Goal: Task Accomplishment & Management: Complete application form

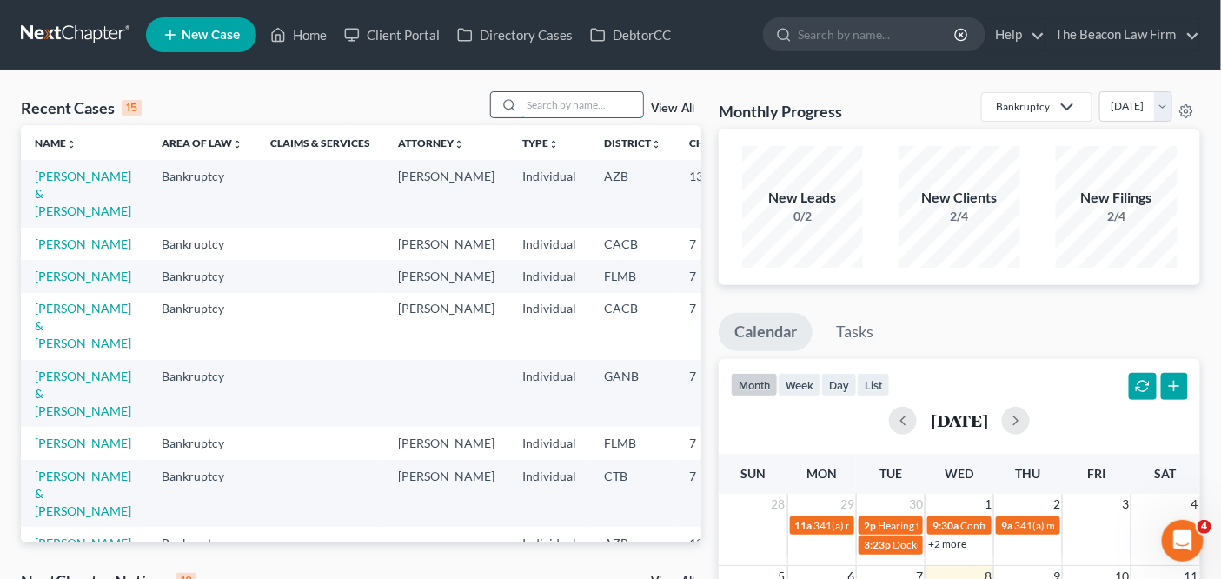
click at [600, 103] on input "search" at bounding box center [582, 104] width 122 height 25
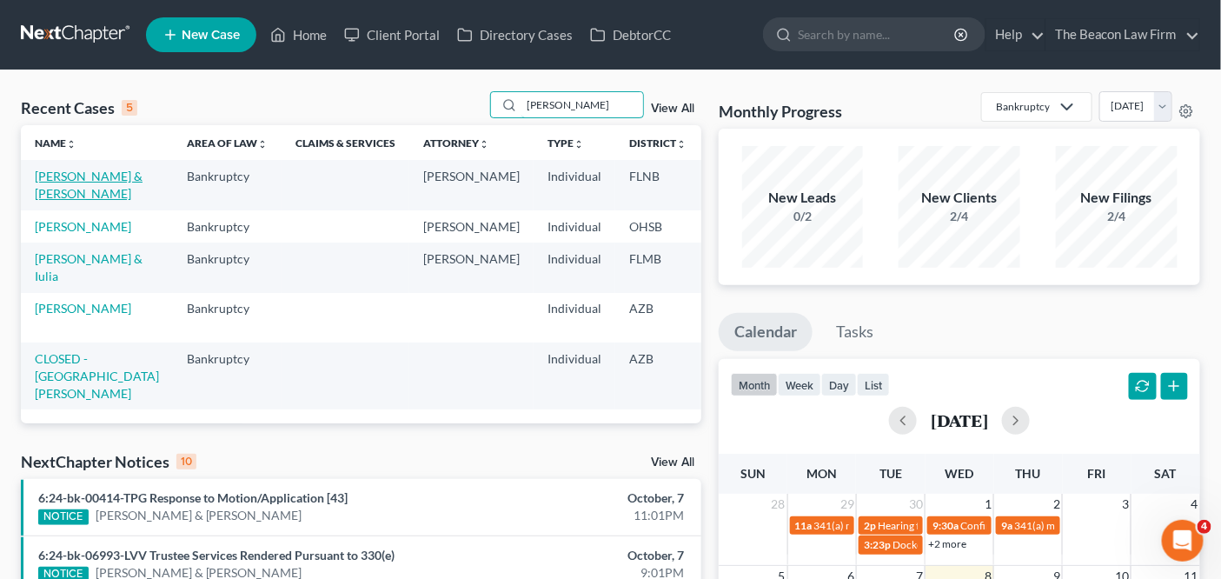
type input "[PERSON_NAME]"
click at [57, 182] on link "[PERSON_NAME] & [PERSON_NAME]" at bounding box center [89, 185] width 108 height 32
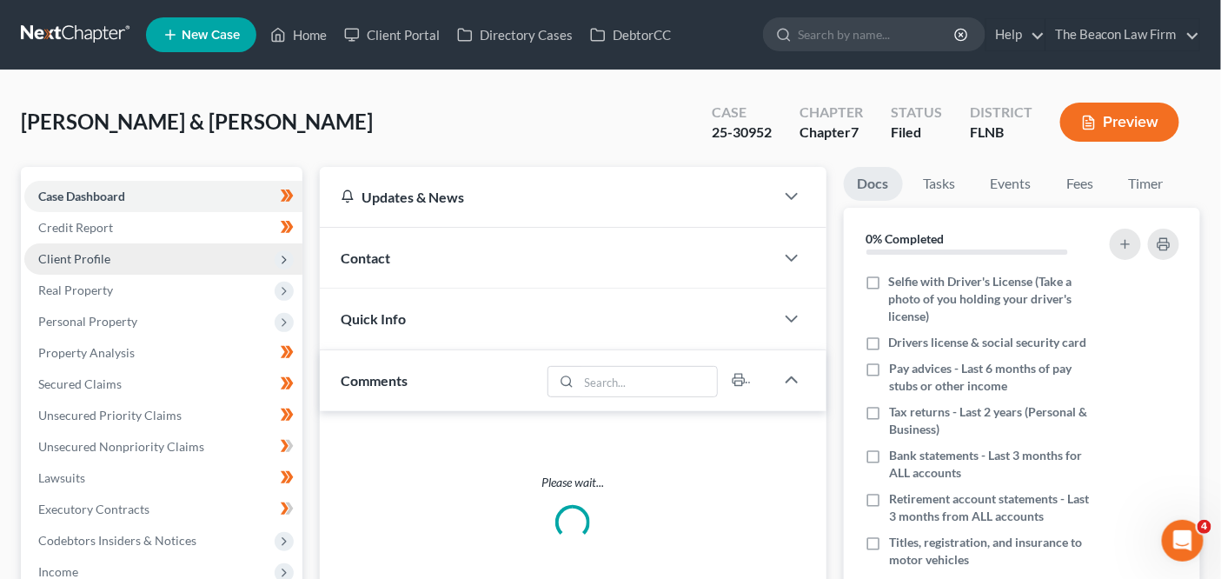
click at [169, 256] on span "Client Profile" at bounding box center [163, 258] width 278 height 31
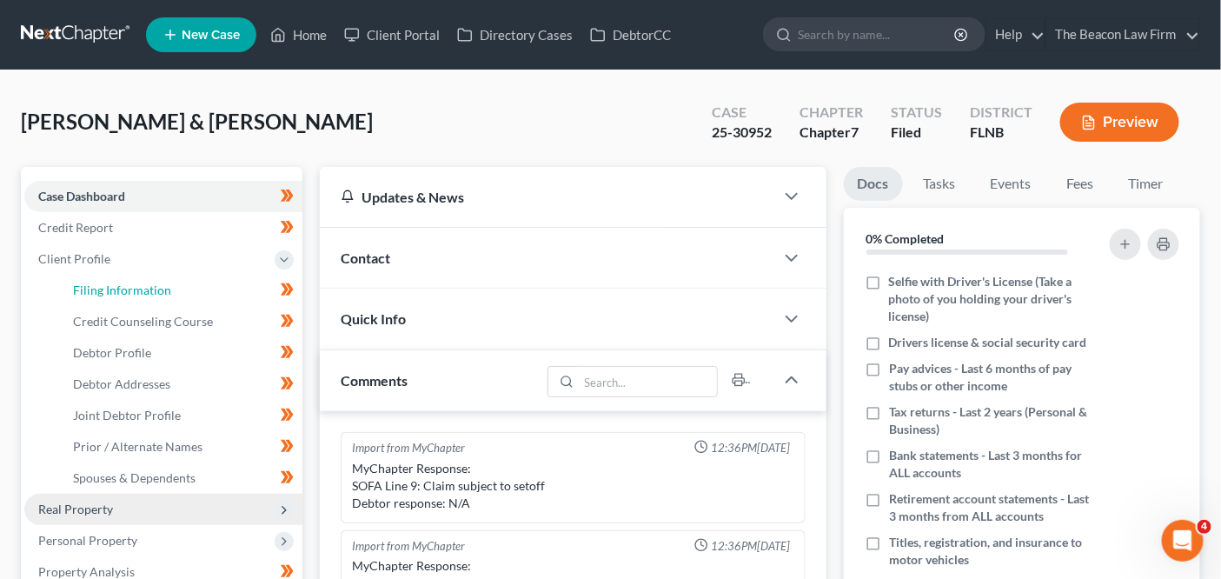
click at [167, 289] on span "Filing Information" at bounding box center [122, 289] width 98 height 15
select select "1"
select select "0"
select select "9"
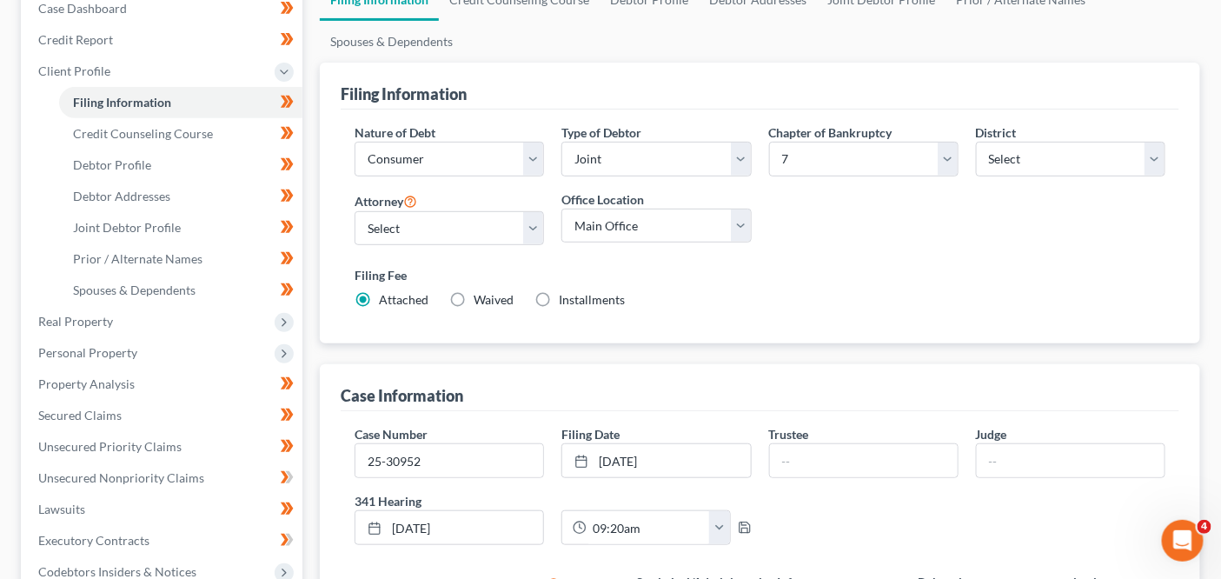
scroll to position [203, 0]
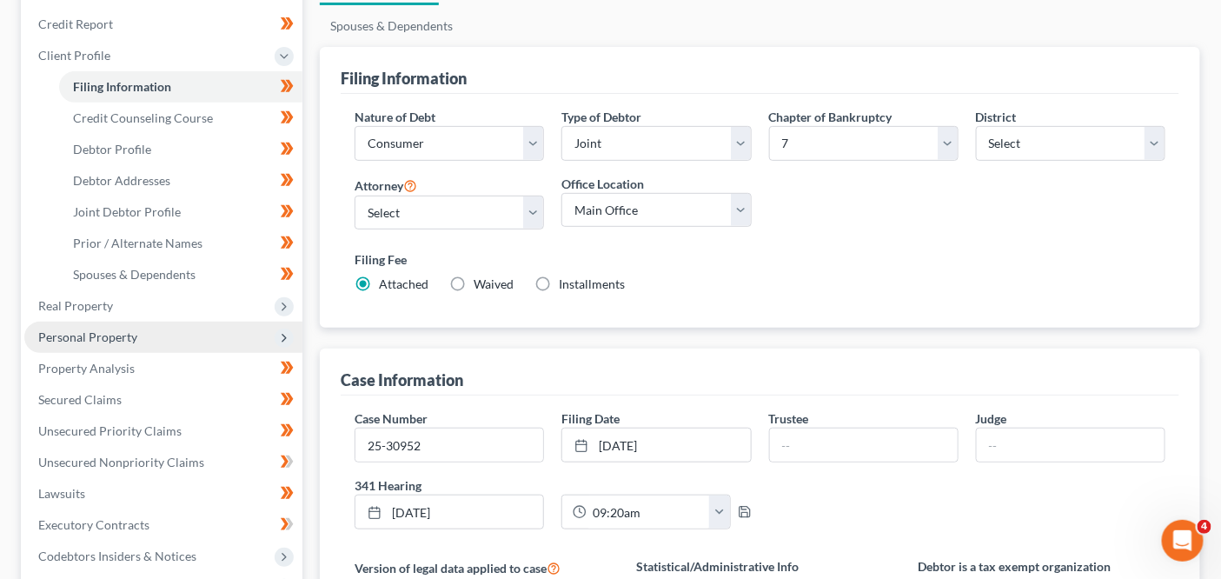
click at [201, 339] on span "Personal Property" at bounding box center [163, 336] width 278 height 31
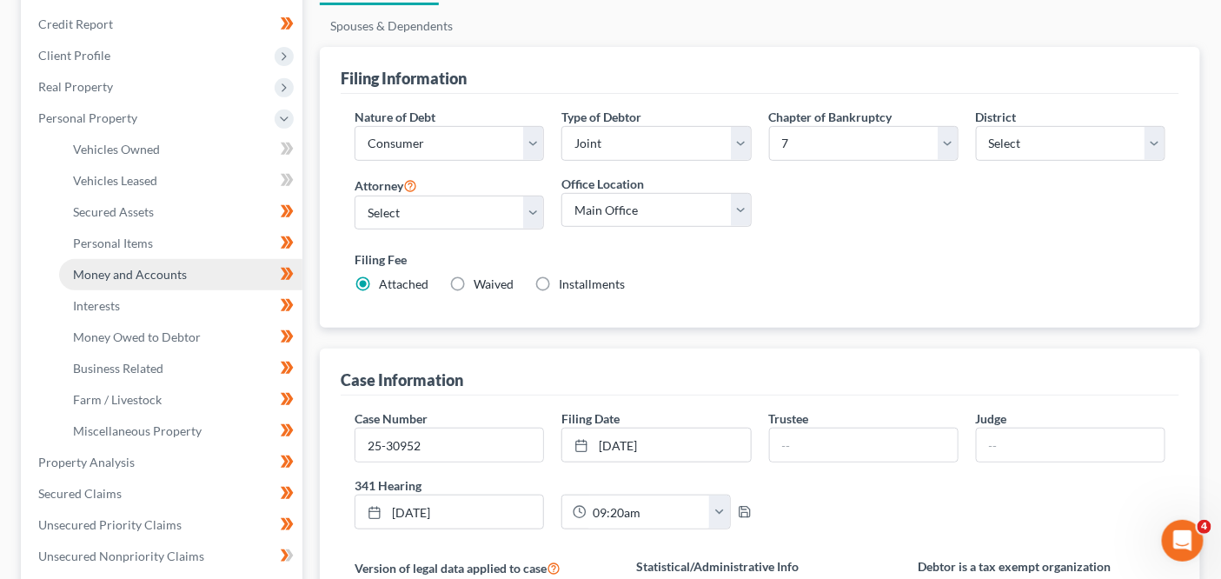
click at [205, 271] on link "Money and Accounts" at bounding box center [180, 274] width 243 height 31
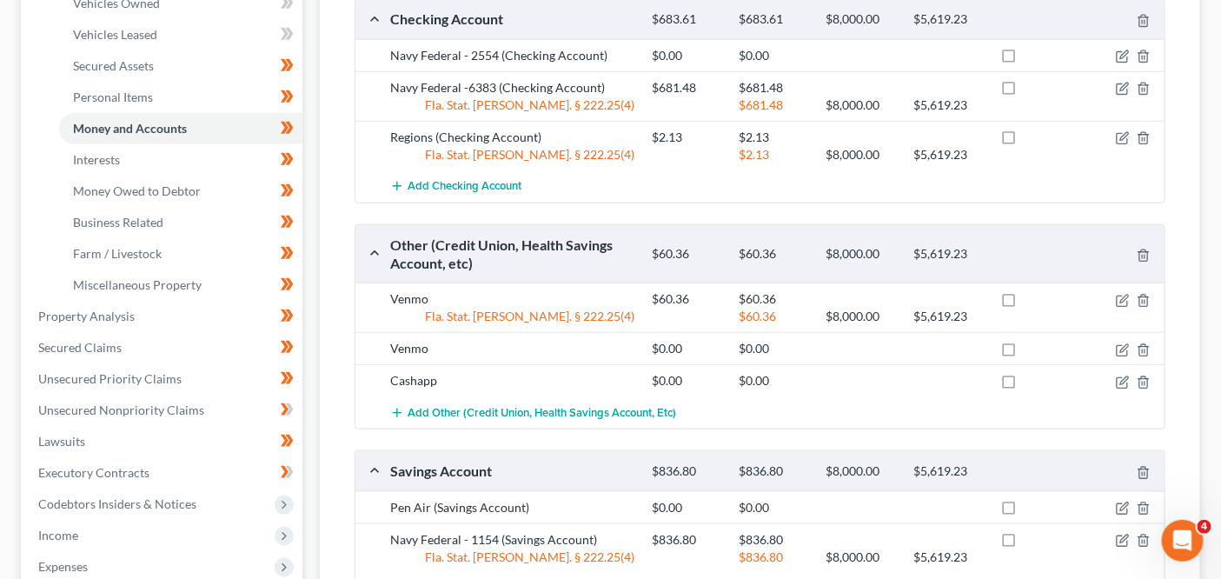
scroll to position [345, 0]
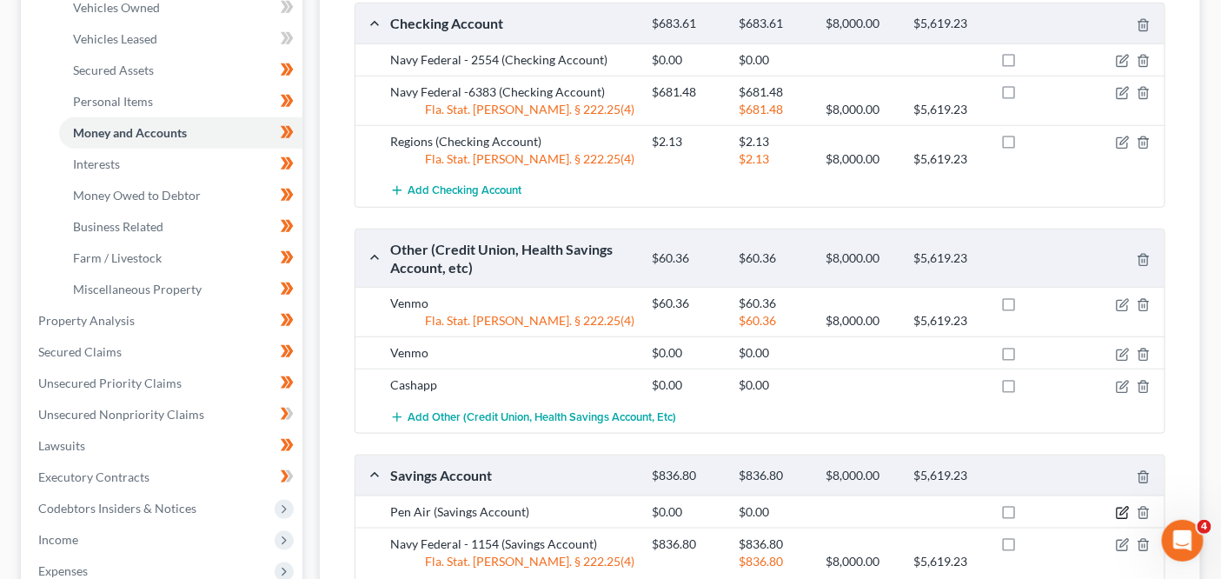
click at [1123, 507] on icon "button" at bounding box center [1123, 513] width 14 height 14
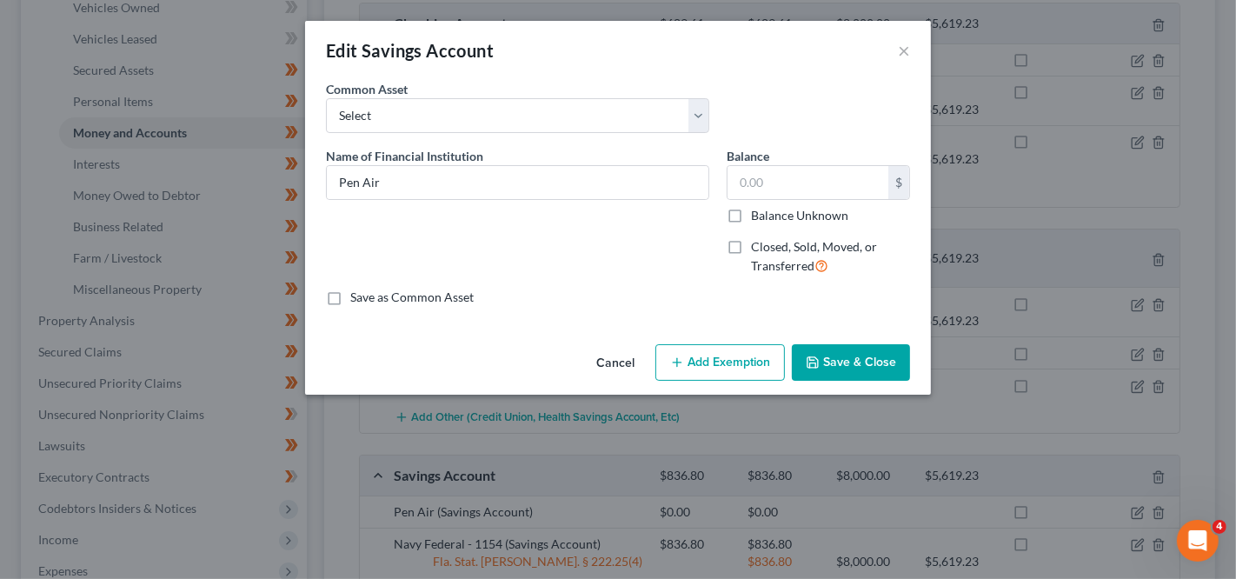
click at [619, 353] on button "Cancel" at bounding box center [615, 363] width 66 height 35
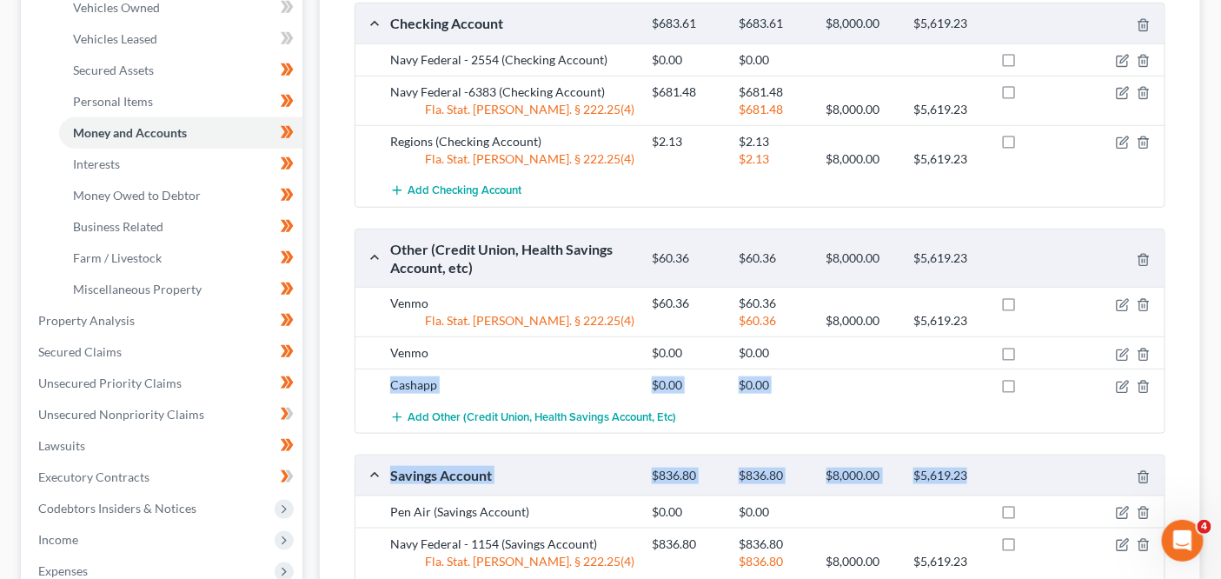
drag, startPoint x: 1220, startPoint y: 354, endPoint x: 1232, endPoint y: 414, distance: 62.0
click at [1221, 432] on html "Home New Case Client Portal Directory Cases DebtorCC The Beacon Law Firm [EMAIL…" at bounding box center [610, 273] width 1221 height 1236
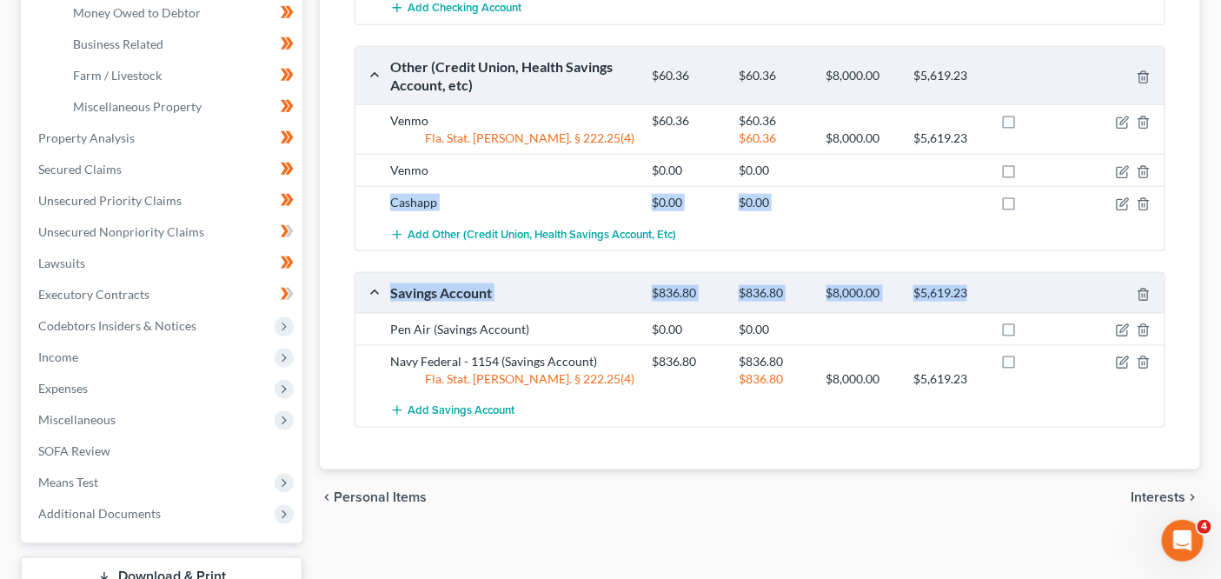
scroll to position [0, 0]
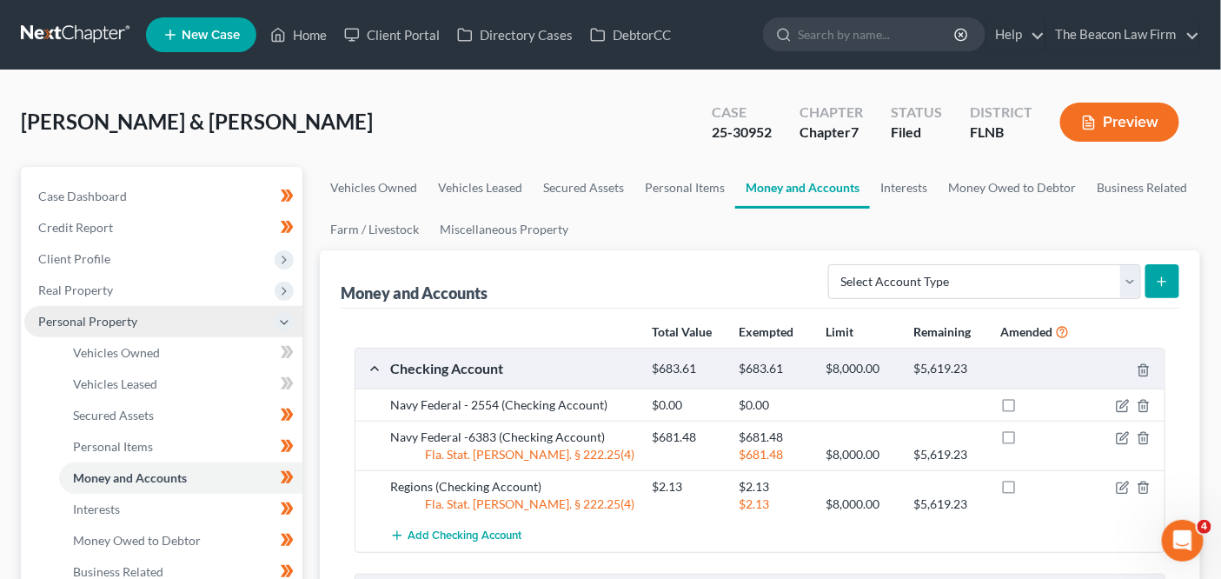
click at [206, 313] on span "Personal Property" at bounding box center [163, 321] width 278 height 31
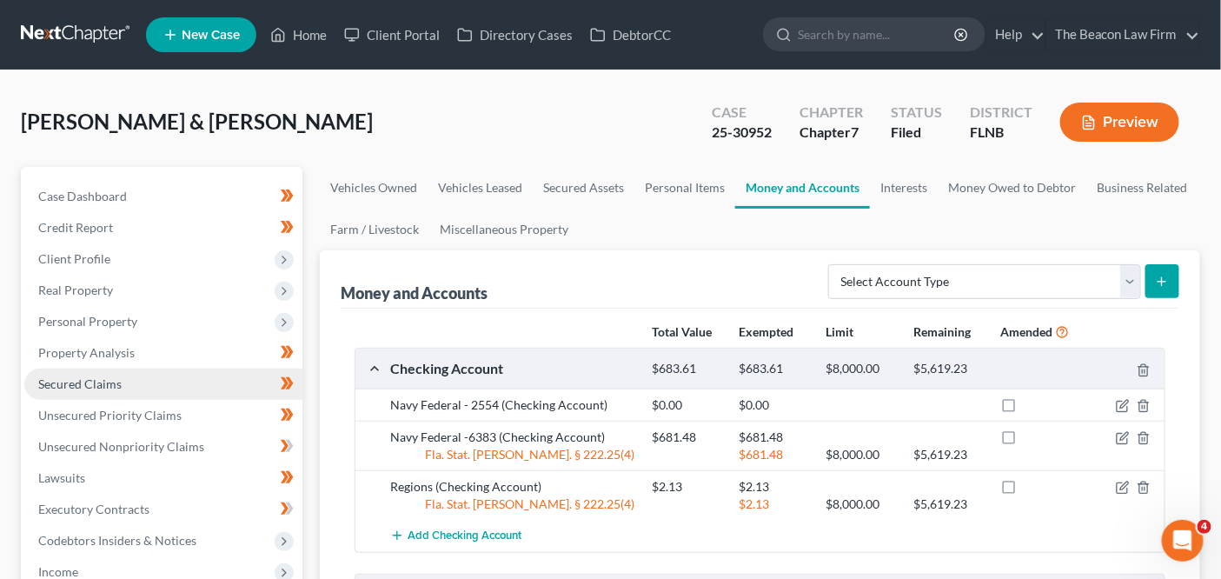
click at [189, 380] on link "Secured Claims" at bounding box center [163, 383] width 278 height 31
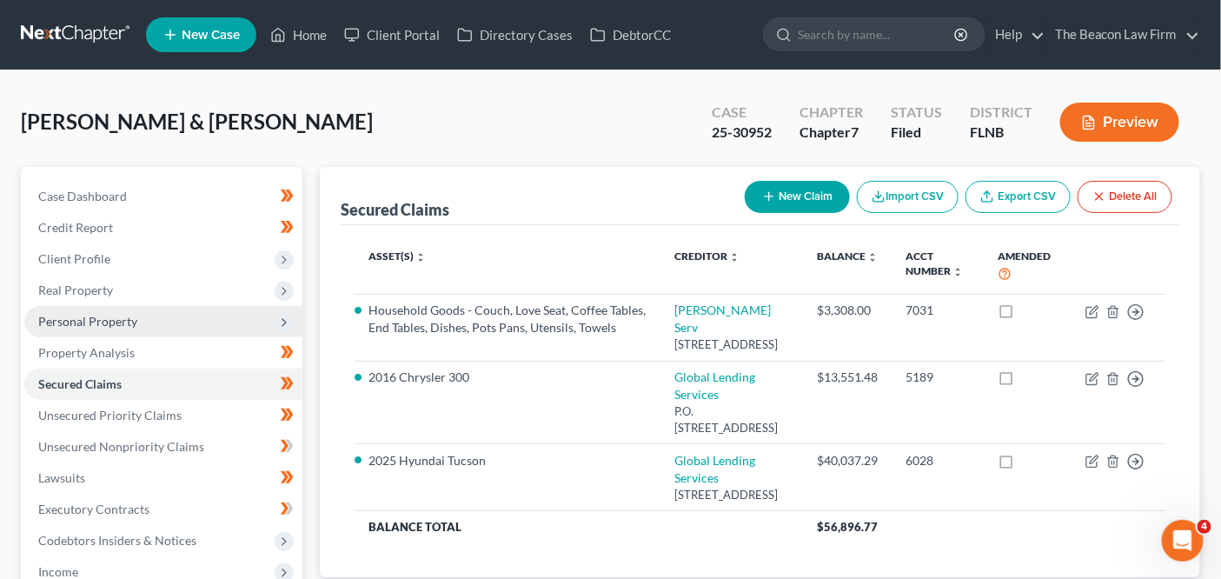
click at [216, 321] on span "Personal Property" at bounding box center [163, 321] width 278 height 31
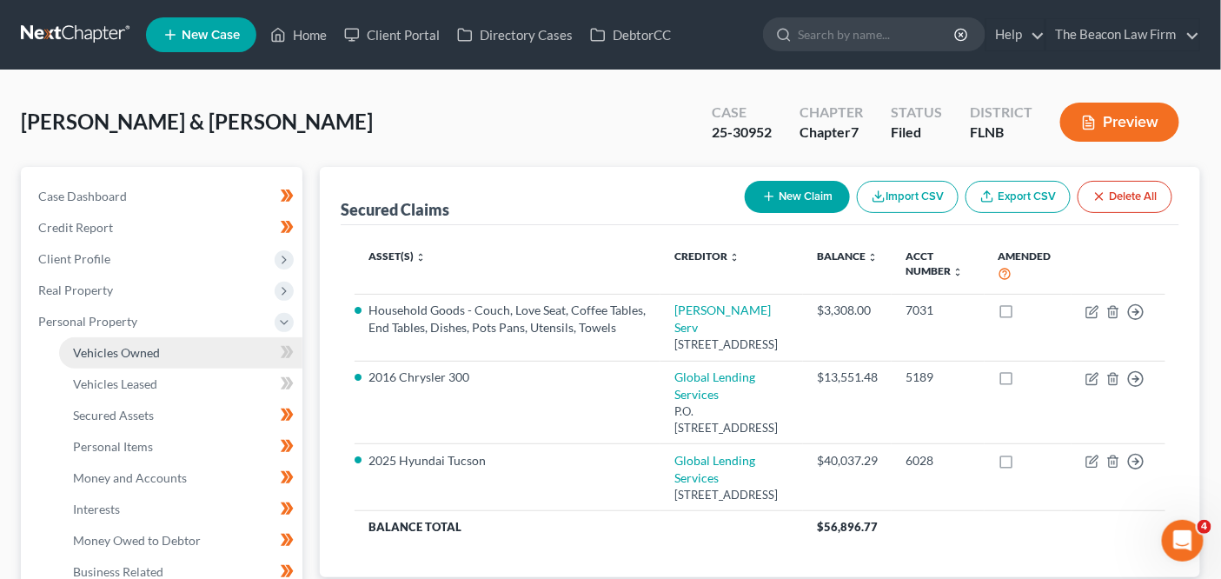
click at [208, 363] on link "Vehicles Owned" at bounding box center [180, 352] width 243 height 31
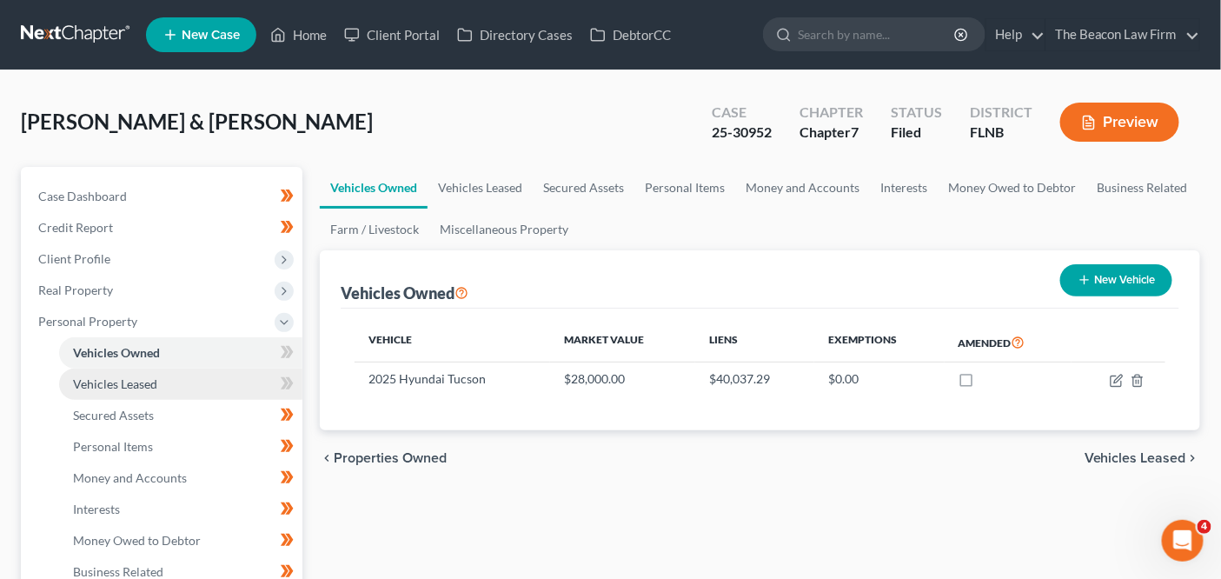
click at [205, 374] on link "Vehicles Leased" at bounding box center [180, 383] width 243 height 31
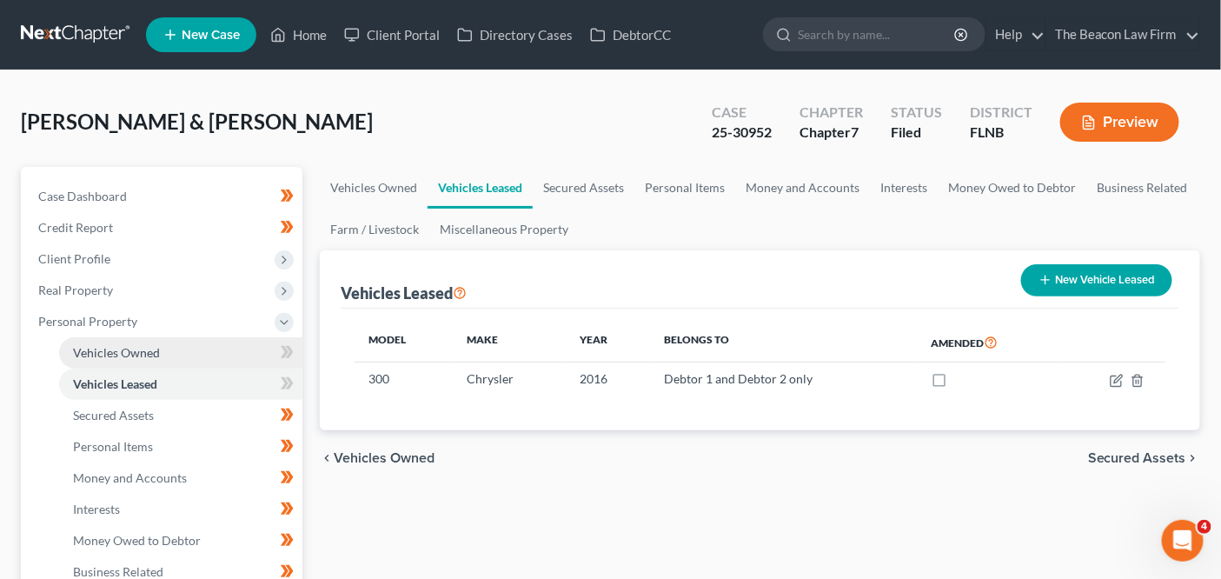
click at [218, 342] on link "Vehicles Owned" at bounding box center [180, 352] width 243 height 31
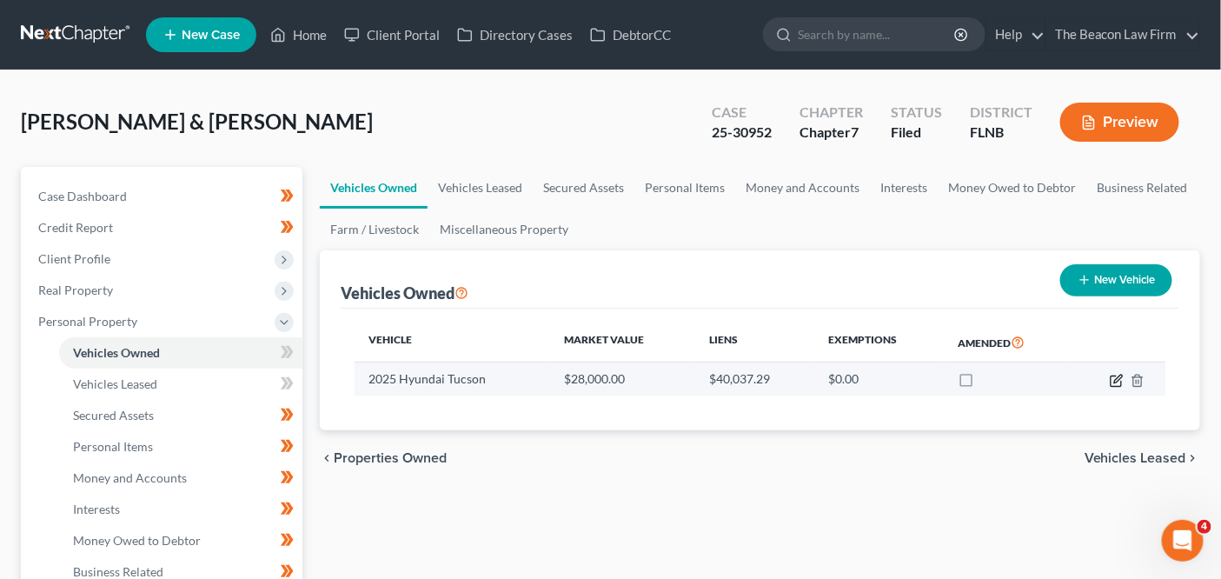
click at [1117, 380] on icon "button" at bounding box center [1118, 378] width 8 height 8
select select "0"
select select "1"
select select "0"
select select "2"
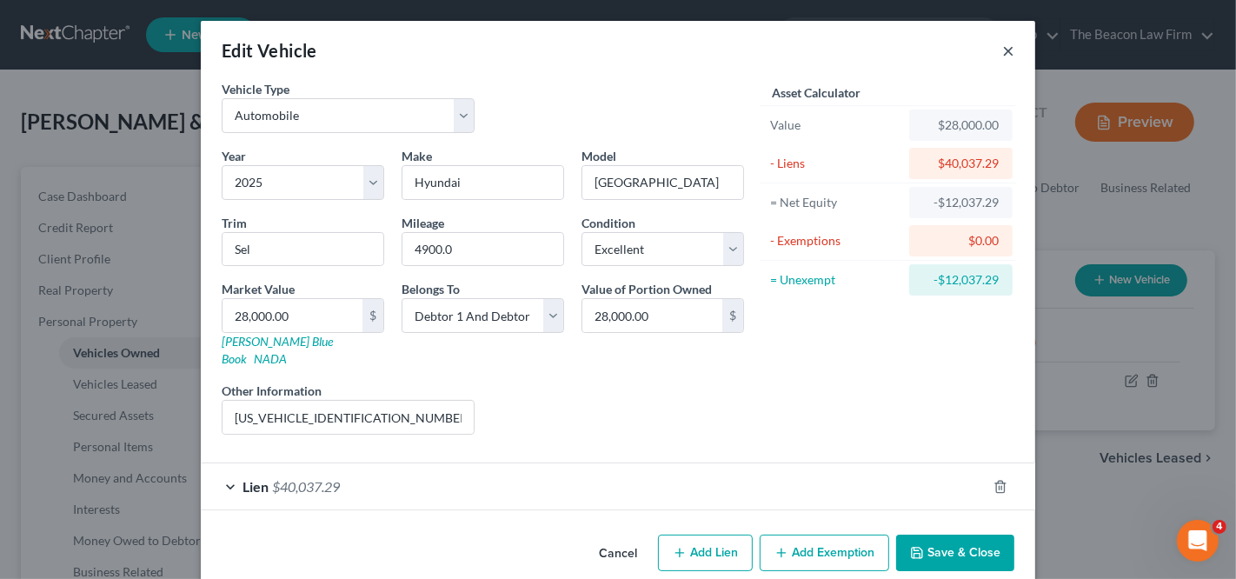
click at [1003, 48] on button "×" at bounding box center [1008, 50] width 12 height 21
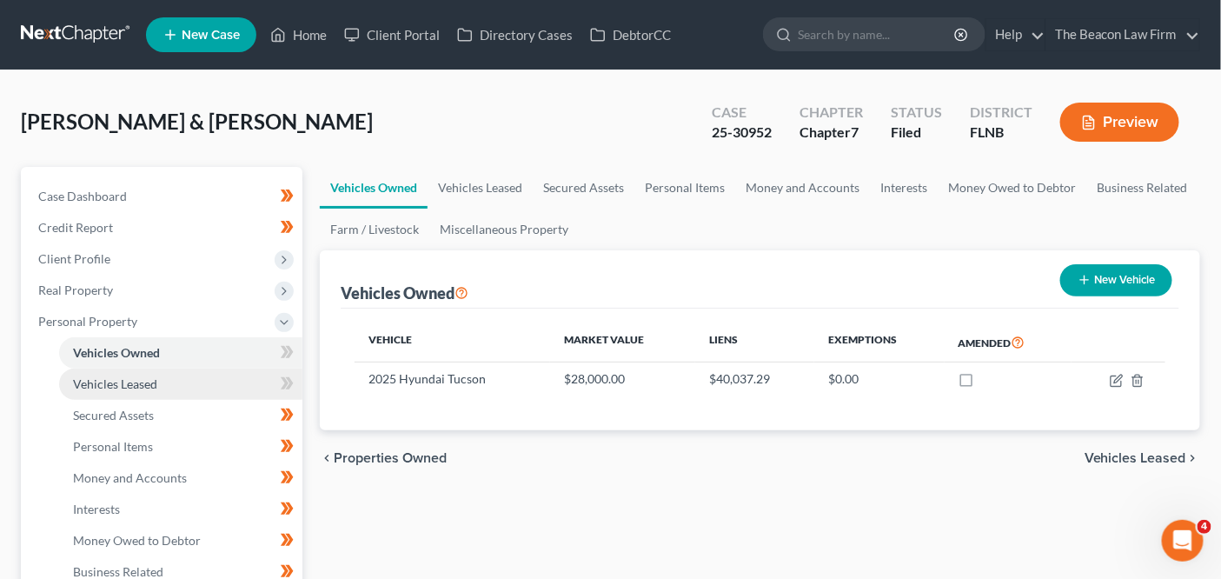
click at [240, 377] on link "Vehicles Leased" at bounding box center [180, 383] width 243 height 31
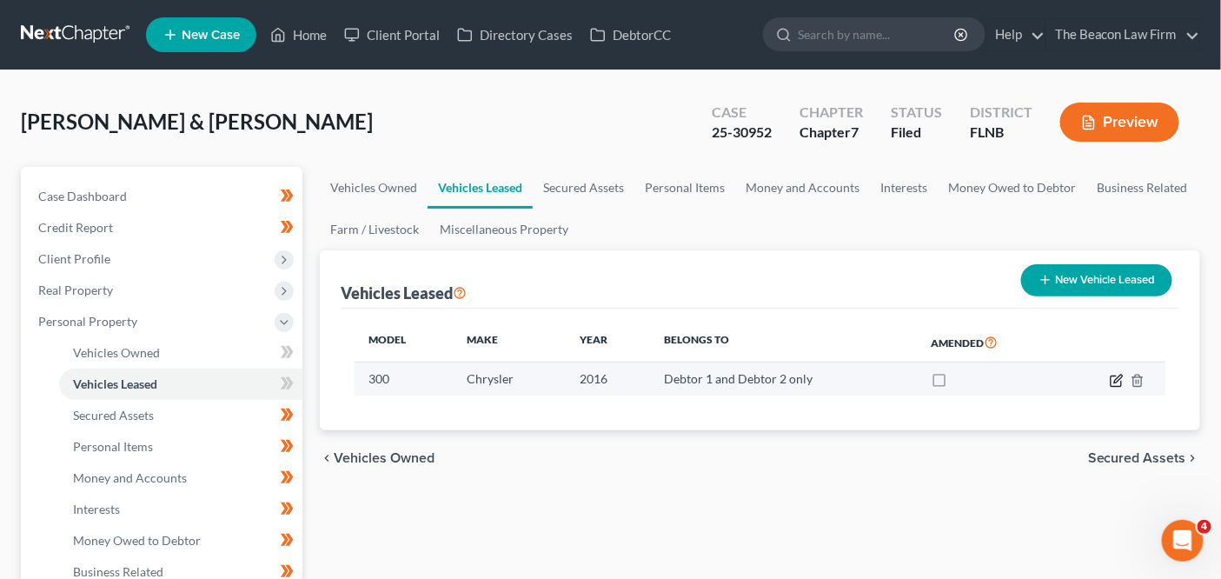
click at [1117, 374] on icon "button" at bounding box center [1117, 381] width 14 height 14
select select "0"
select select "10"
select select "2"
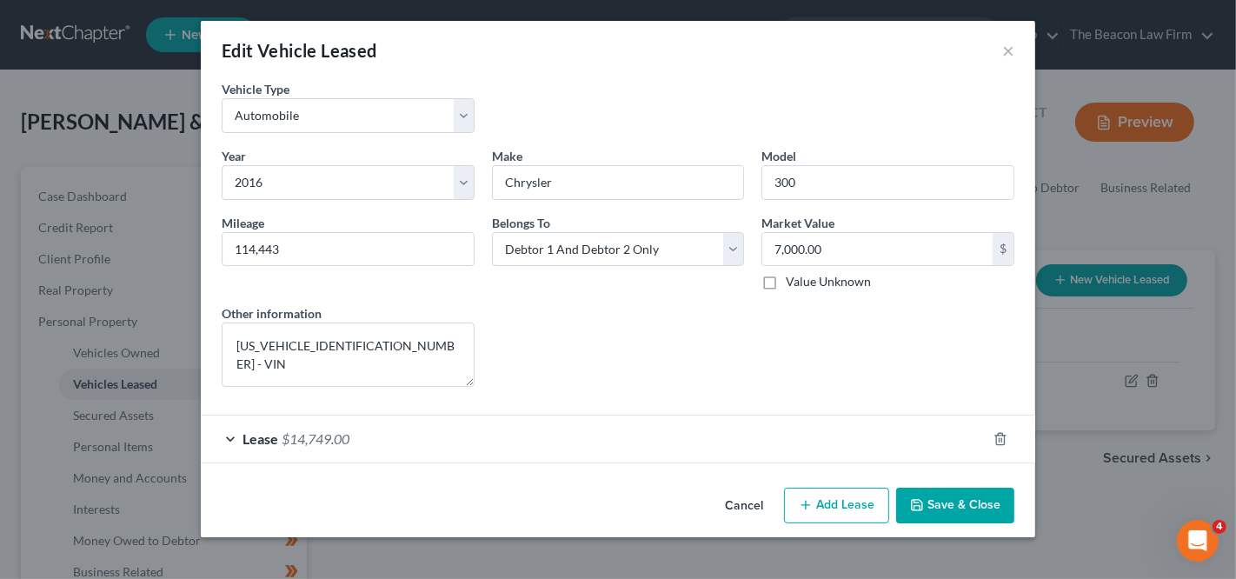
click at [731, 490] on button "Cancel" at bounding box center [744, 506] width 66 height 35
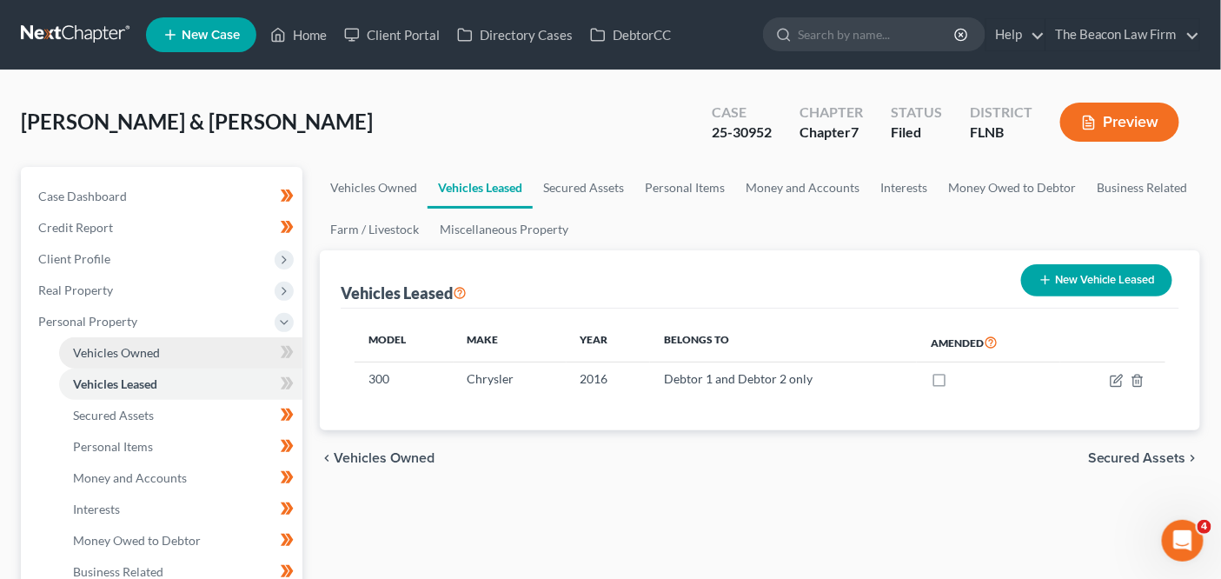
click at [241, 348] on link "Vehicles Owned" at bounding box center [180, 352] width 243 height 31
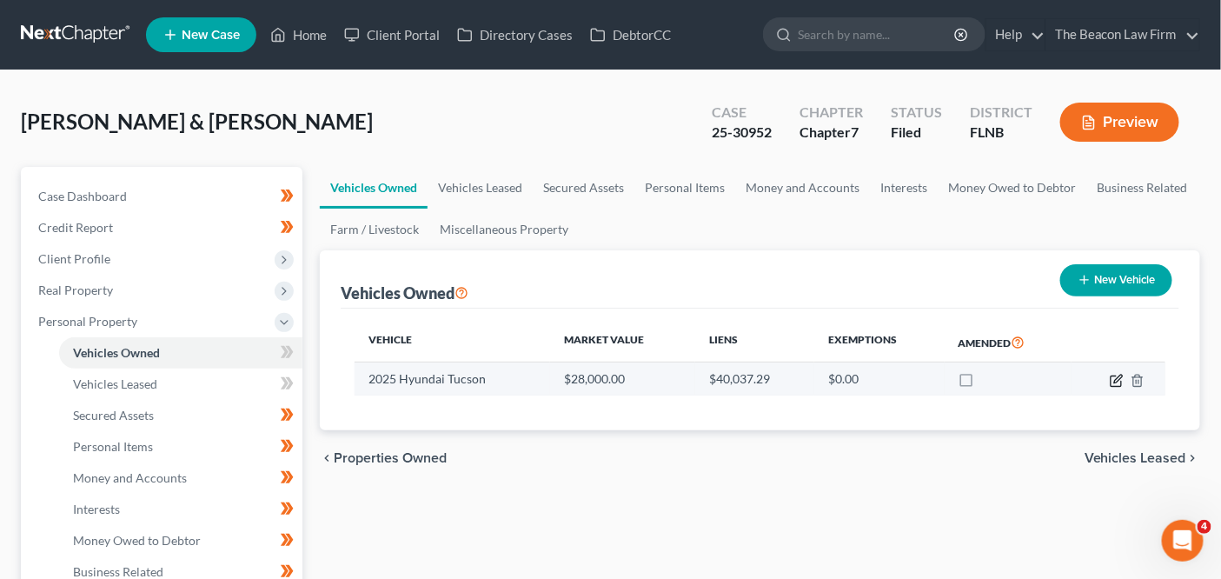
click at [1112, 382] on icon "button" at bounding box center [1117, 381] width 14 height 14
select select "0"
select select "1"
select select "0"
select select "2"
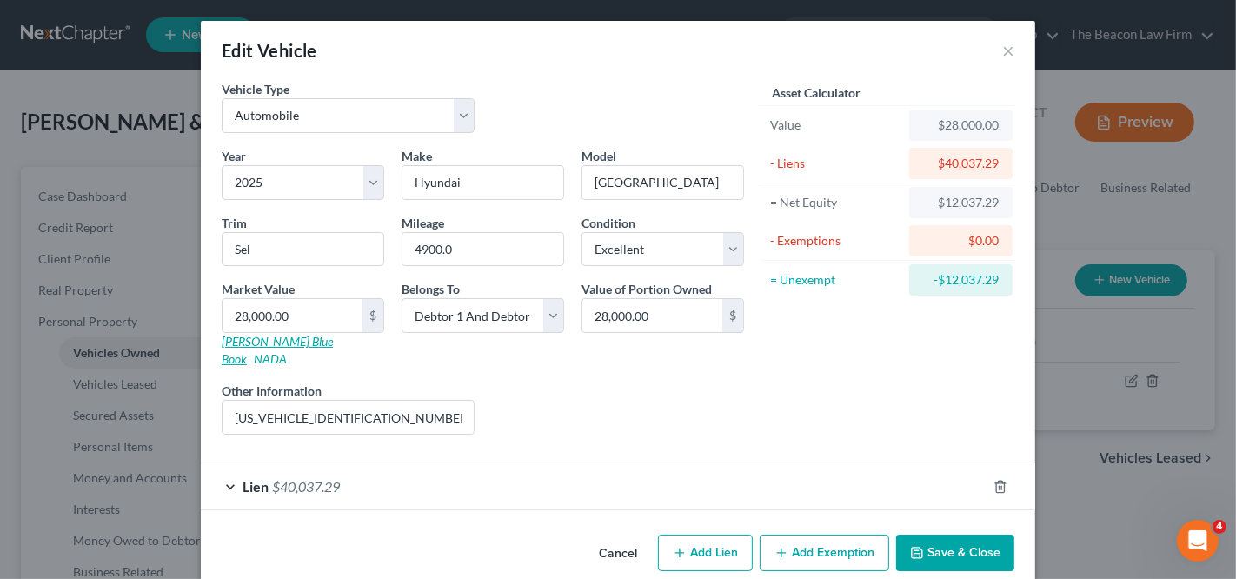
click at [274, 337] on link "[PERSON_NAME] Blue Book" at bounding box center [277, 350] width 111 height 32
click at [303, 401] on input "[US_VEHICLE_IDENTIFICATION_NUMBER] - VIN" at bounding box center [347, 417] width 251 height 33
click at [421, 247] on input "4900.0" at bounding box center [482, 249] width 161 height 33
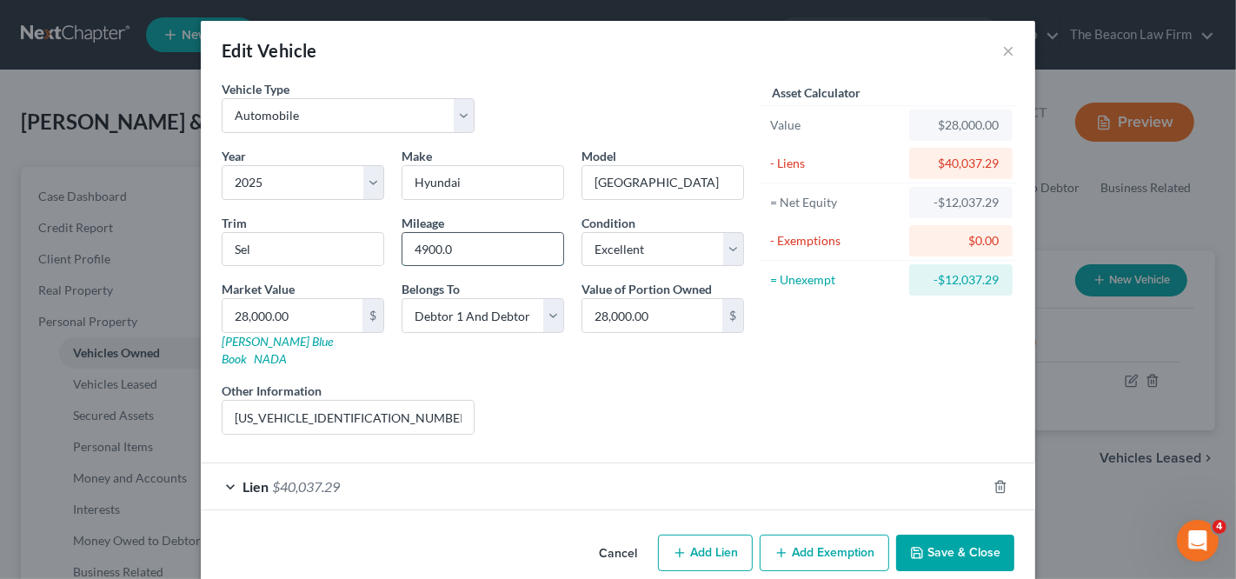
click at [487, 249] on input "4900.0" at bounding box center [482, 249] width 161 height 33
click at [417, 242] on input "4900.0" at bounding box center [482, 249] width 161 height 33
click at [423, 243] on input "4900.0" at bounding box center [482, 249] width 161 height 33
click at [993, 50] on div "Edit Vehicle ×" at bounding box center [618, 50] width 834 height 59
click at [1002, 51] on button "×" at bounding box center [1008, 50] width 12 height 21
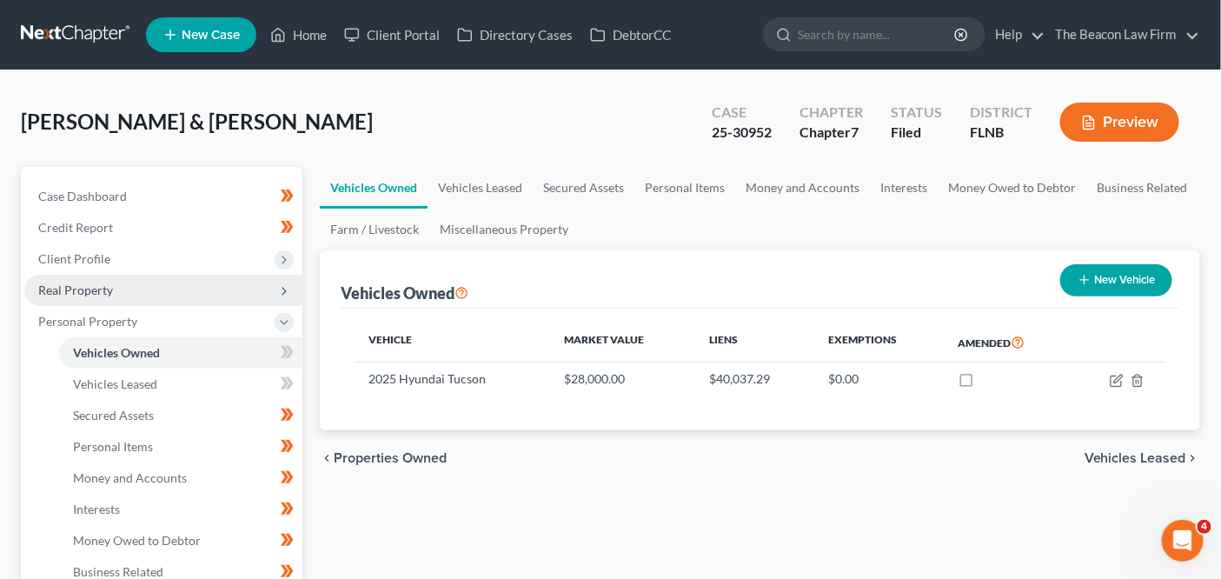
click at [166, 295] on span "Real Property" at bounding box center [163, 290] width 278 height 31
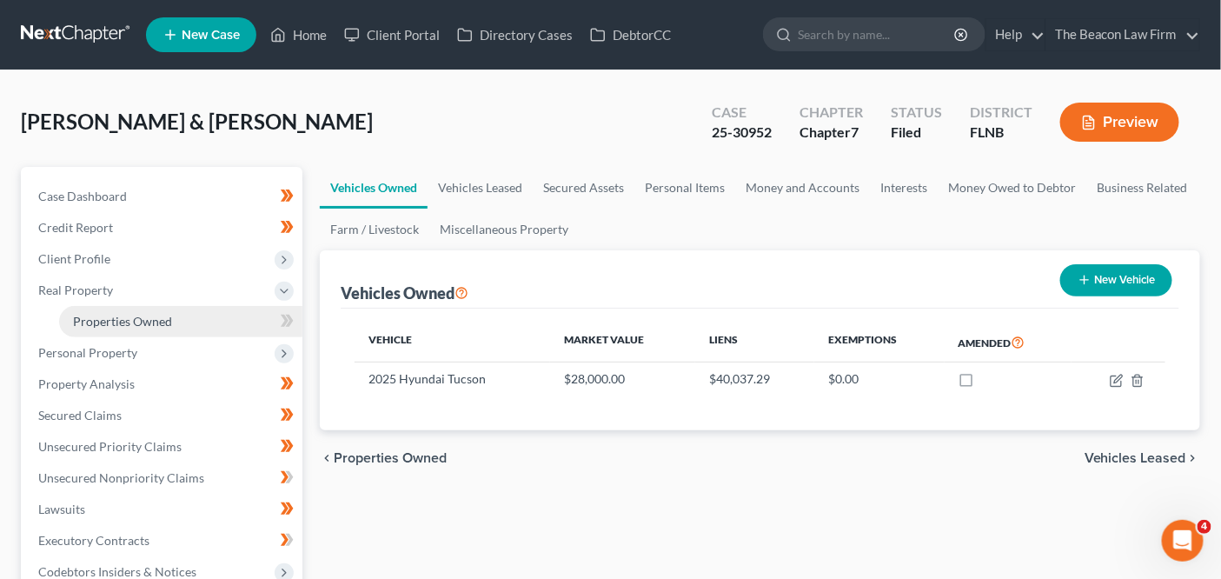
click at [162, 318] on span "Properties Owned" at bounding box center [122, 321] width 99 height 15
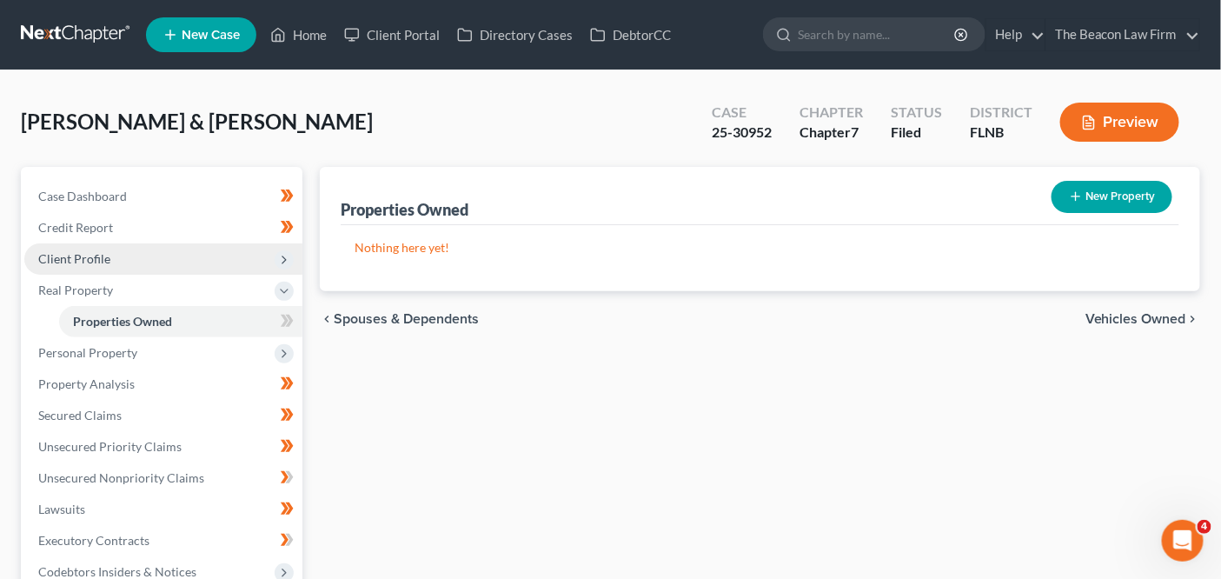
click at [175, 261] on span "Client Profile" at bounding box center [163, 258] width 278 height 31
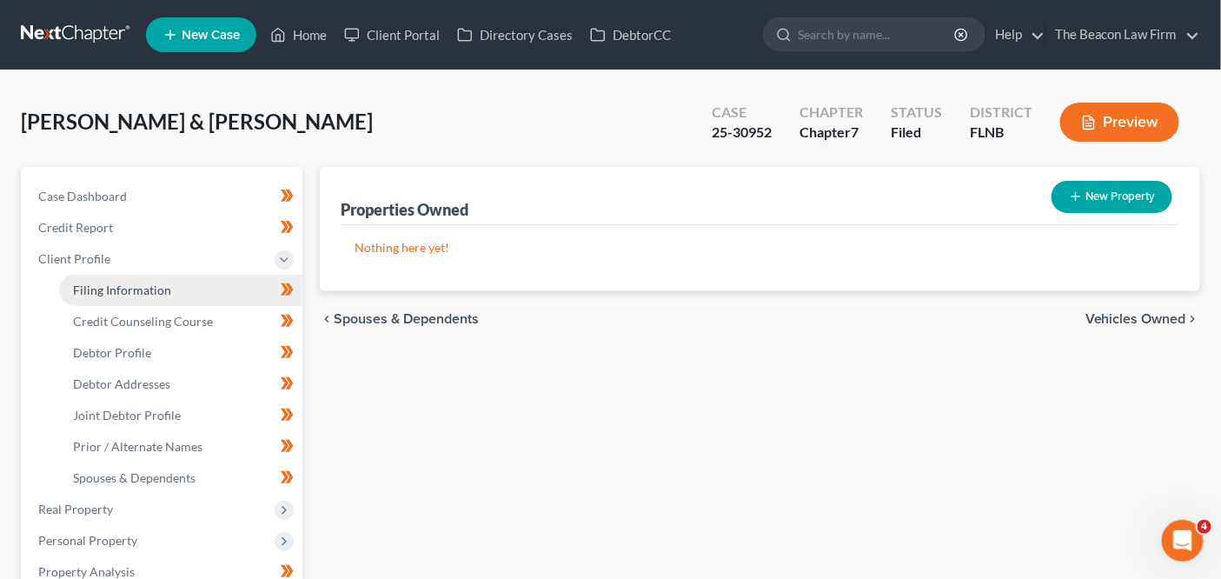
click at [168, 292] on span "Filing Information" at bounding box center [122, 289] width 98 height 15
select select "1"
select select "0"
select select "16"
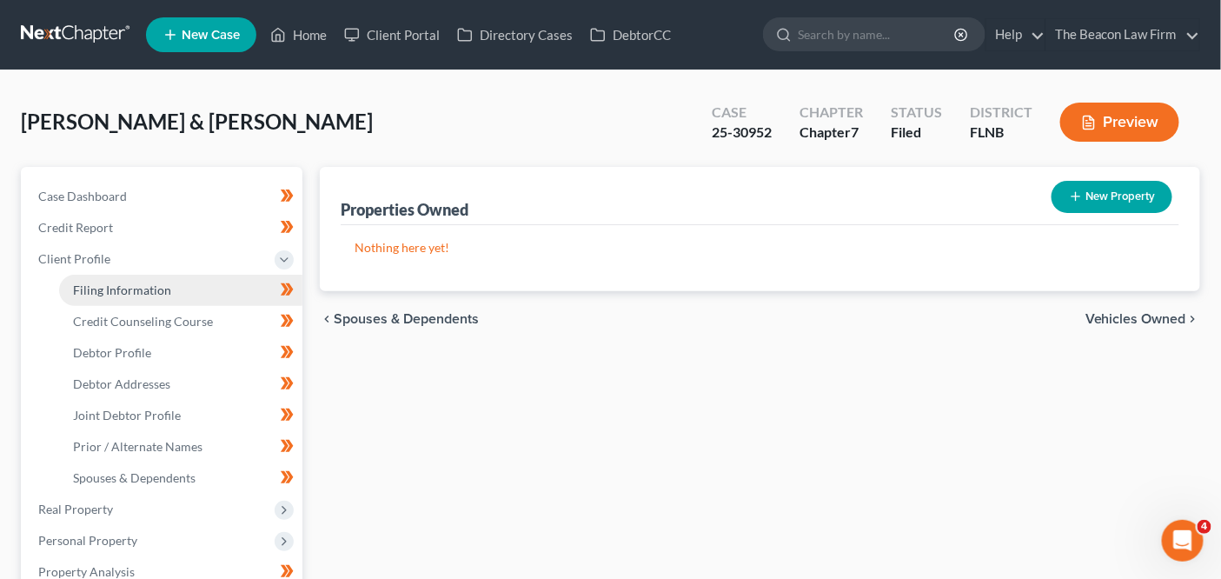
select select "7"
select select "9"
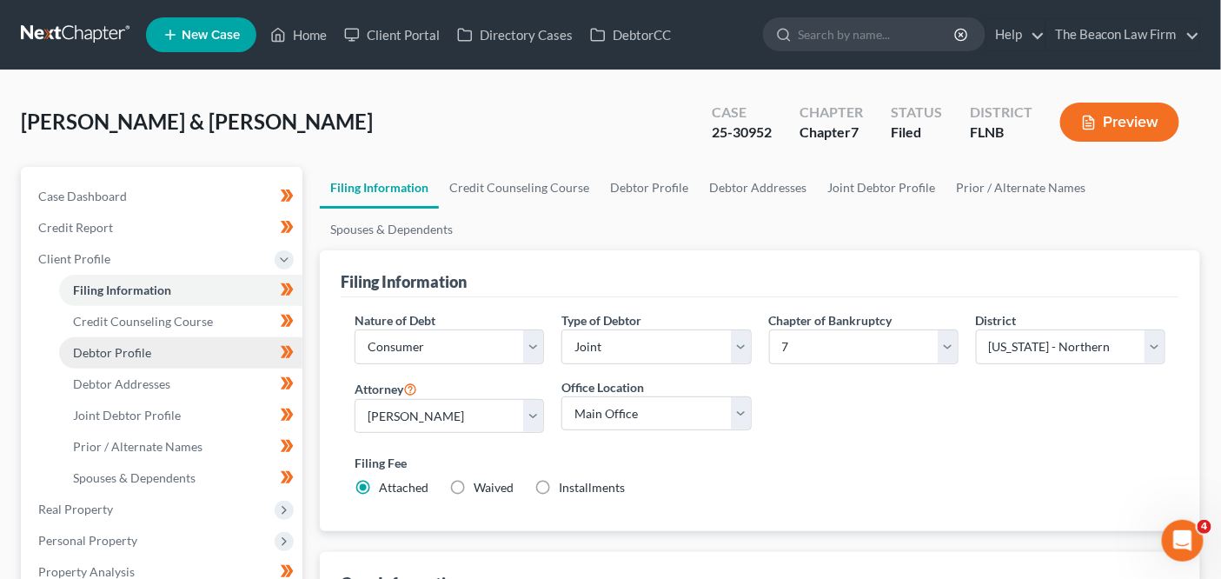
click at [162, 353] on link "Debtor Profile" at bounding box center [180, 352] width 243 height 31
select select "1"
select select "4"
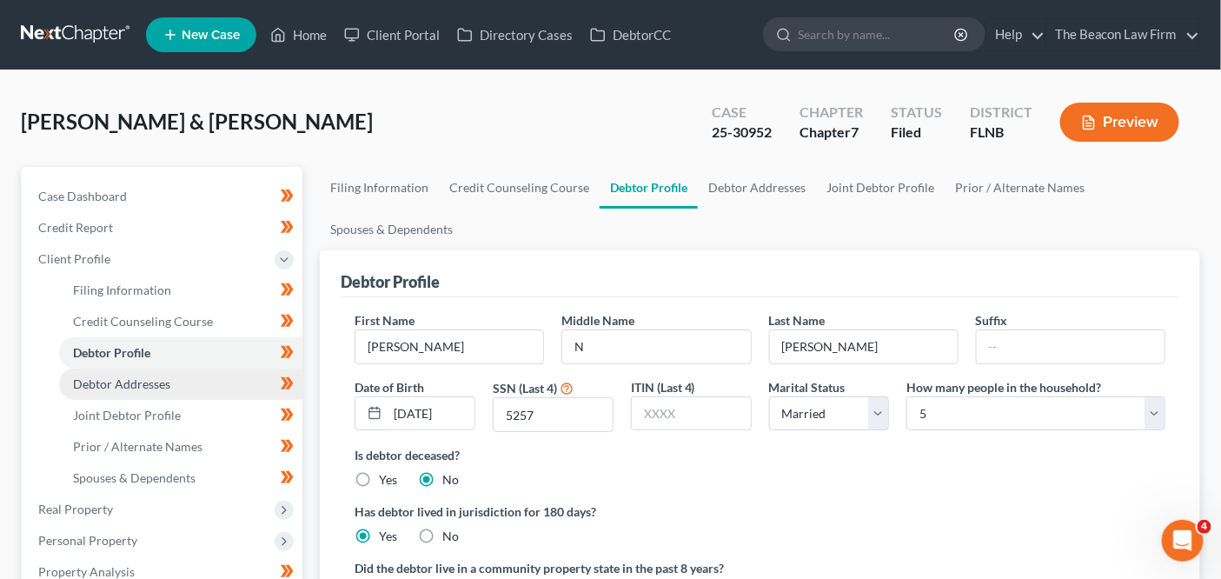
click at [159, 374] on link "Debtor Addresses" at bounding box center [180, 383] width 243 height 31
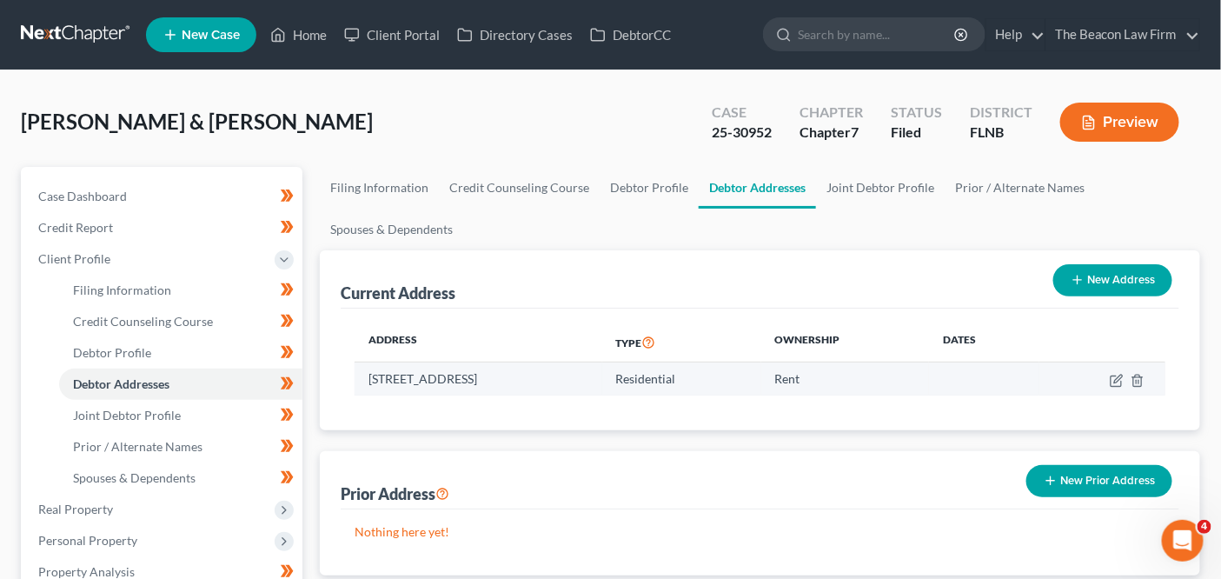
click at [596, 376] on td "[STREET_ADDRESS]" at bounding box center [478, 378] width 247 height 33
copy td "32533"
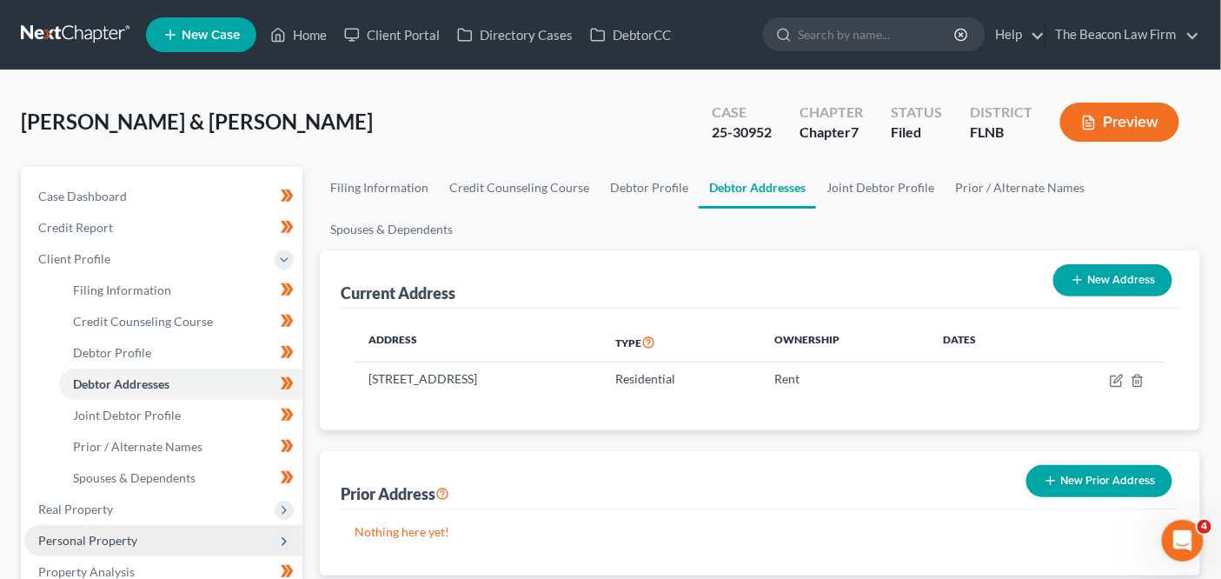
click at [137, 529] on span "Personal Property" at bounding box center [163, 540] width 278 height 31
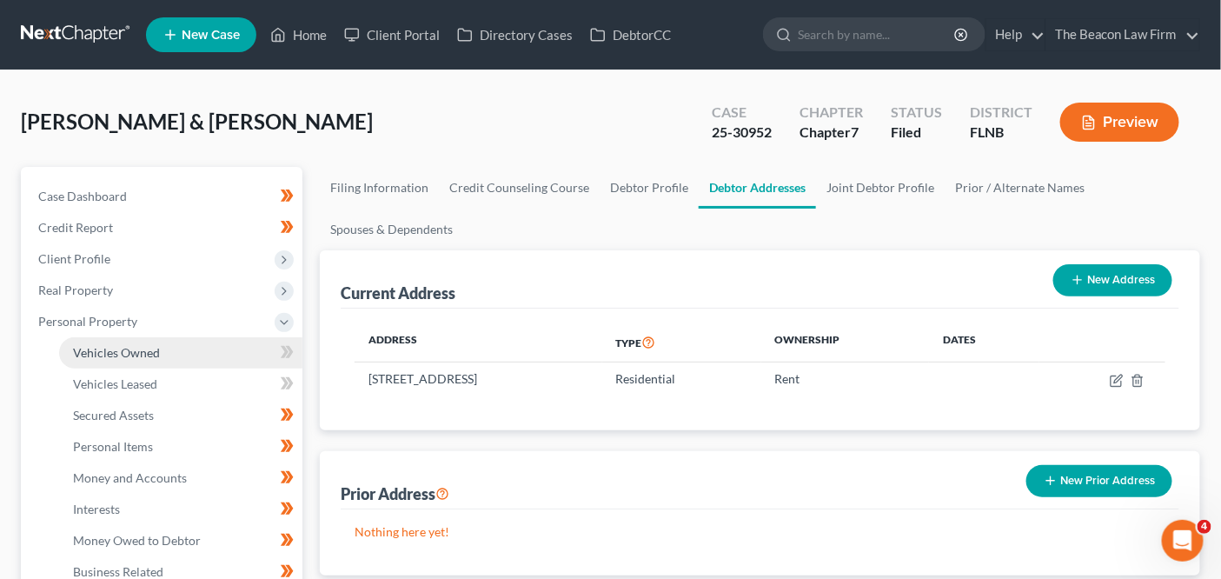
click at [189, 348] on link "Vehicles Owned" at bounding box center [180, 352] width 243 height 31
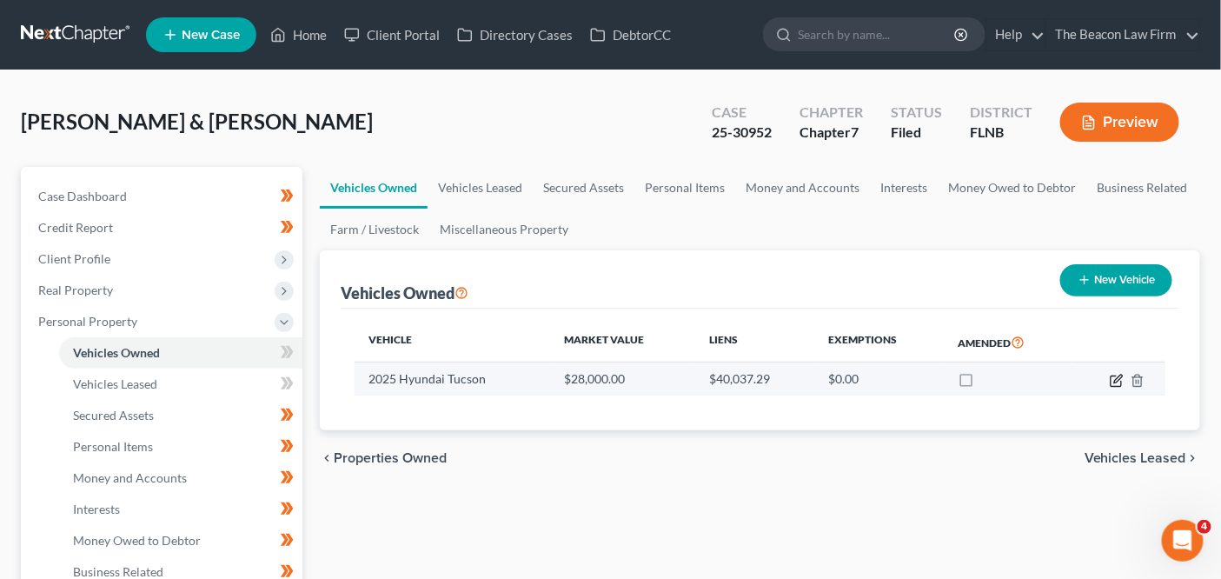
click at [1114, 375] on icon "button" at bounding box center [1117, 381] width 14 height 14
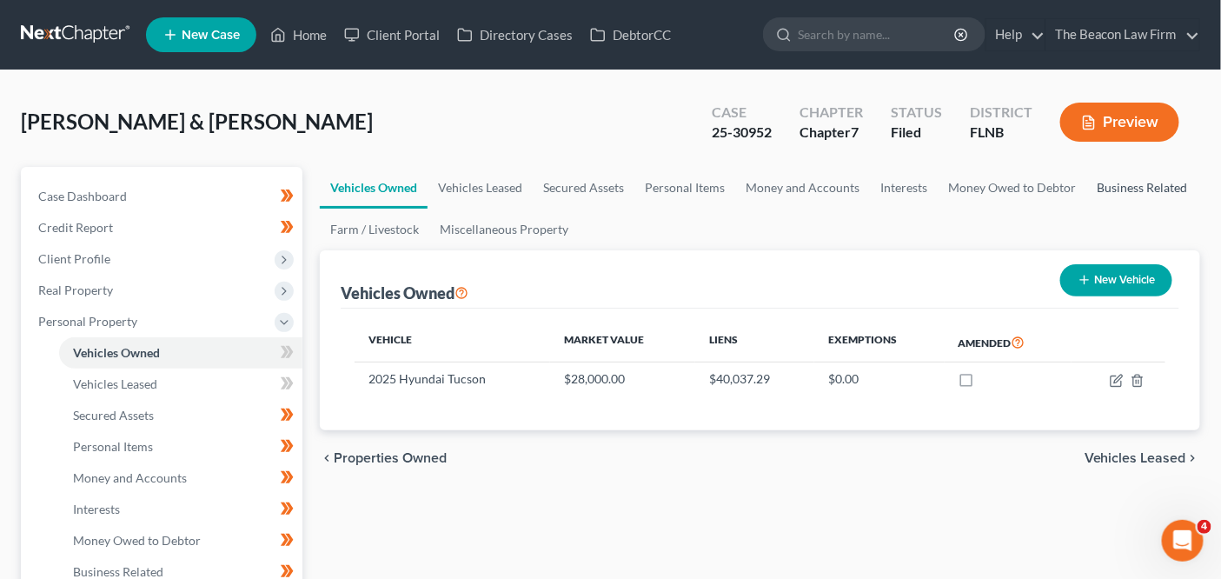
select select "0"
select select "1"
select select "0"
select select "2"
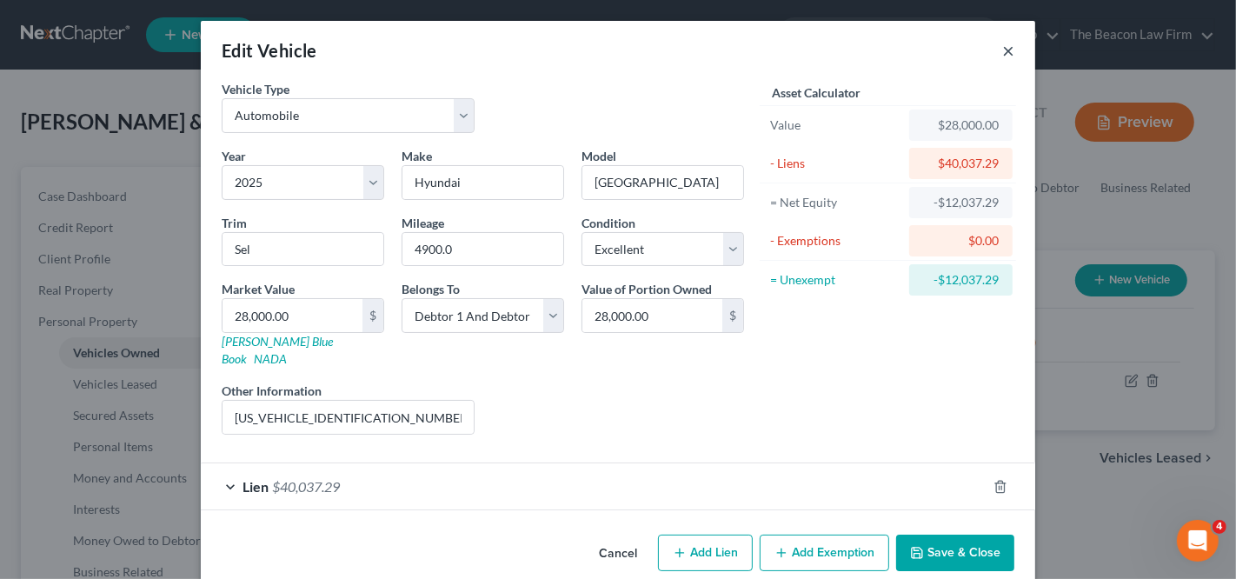
click at [1002, 52] on button "×" at bounding box center [1008, 50] width 12 height 21
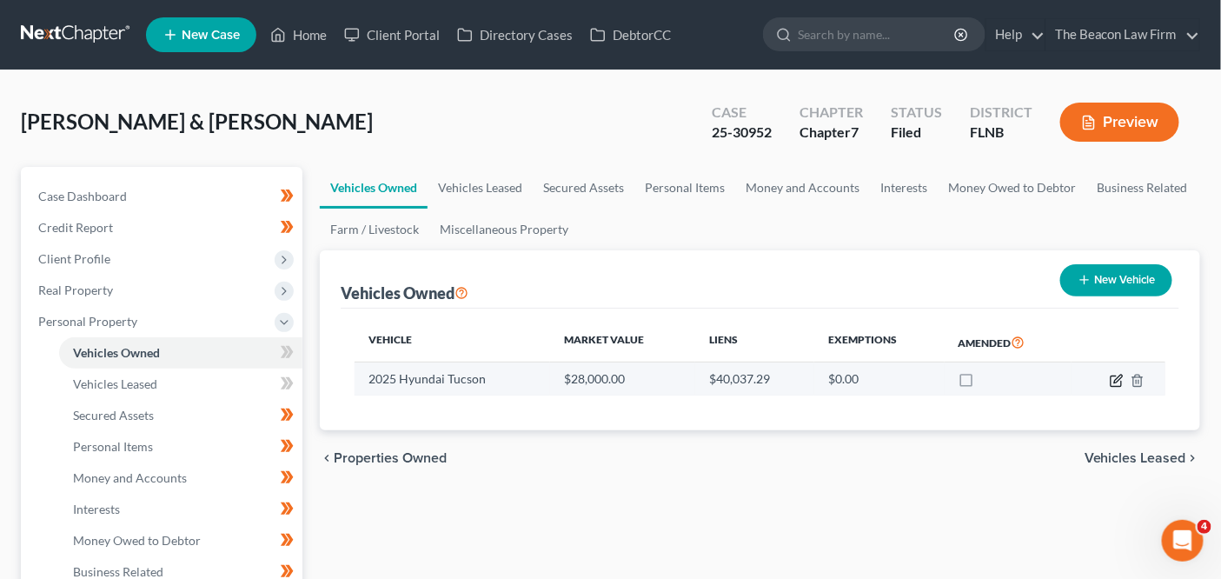
click at [1110, 378] on icon "button" at bounding box center [1117, 381] width 14 height 14
select select "0"
select select "1"
select select "0"
select select "2"
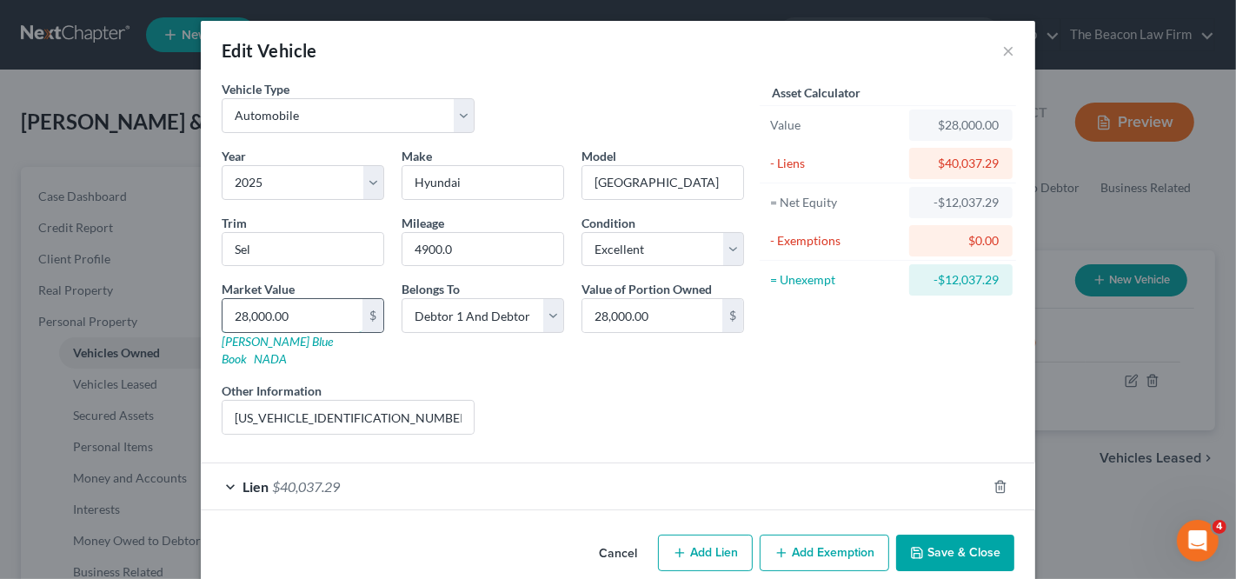
click at [321, 308] on input "28,000.00" at bounding box center [292, 315] width 140 height 33
type input "3"
type input "3.00"
type input "30"
type input "30.00"
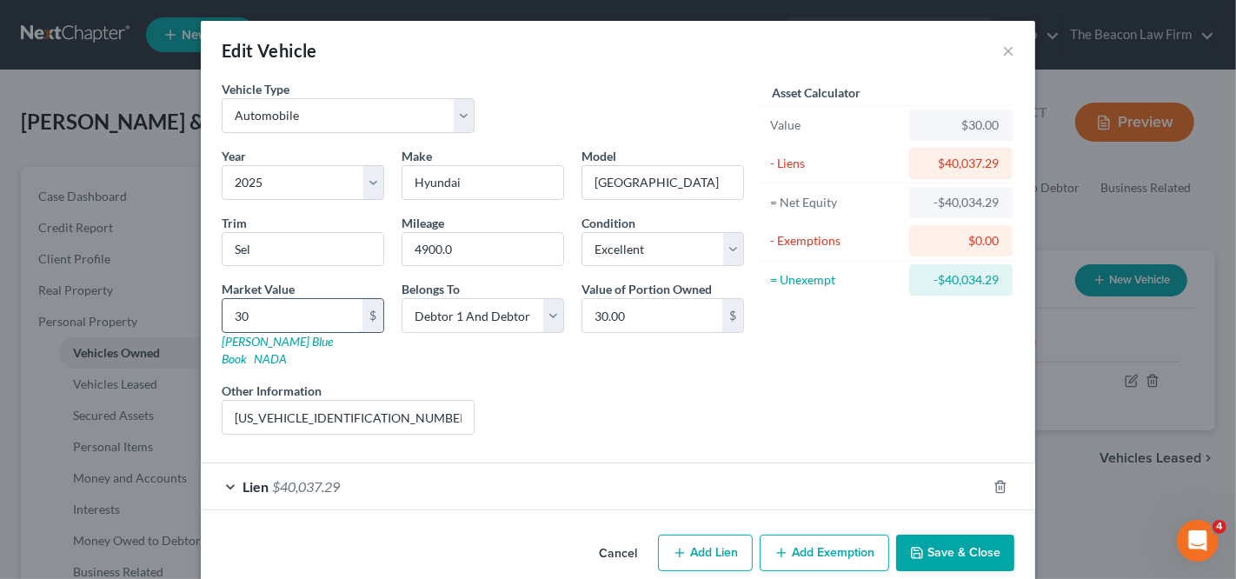
type input "300"
type input "300.00"
type input "3000"
type input "3,000.00"
type input "3,0000"
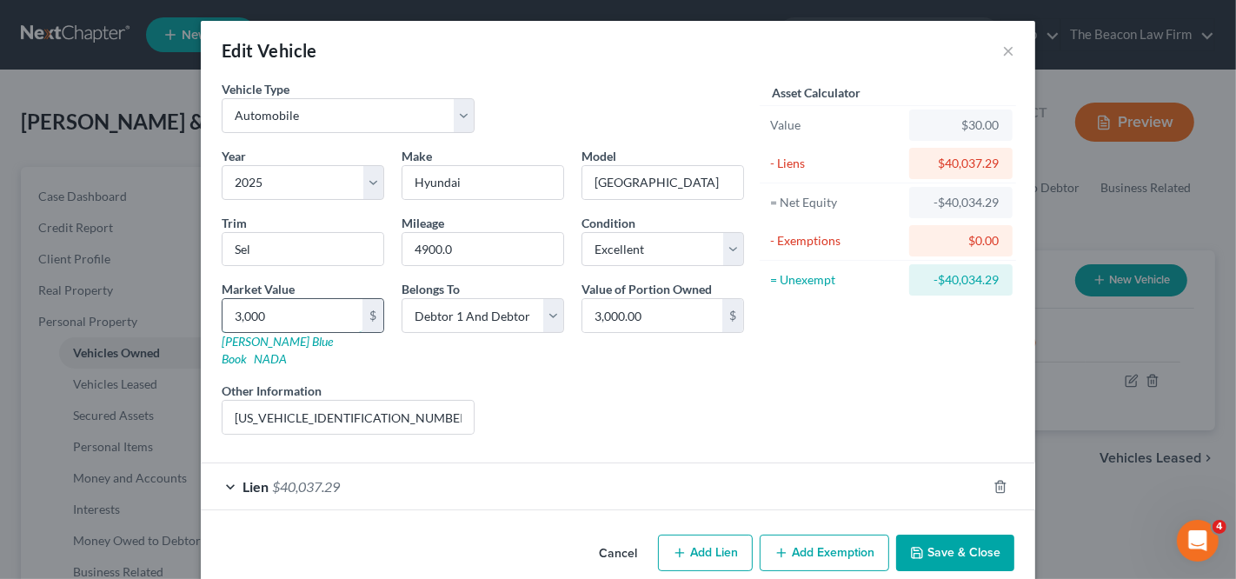
type input "30,000.00"
type input "30,000"
click at [913, 534] on button "Save & Close" at bounding box center [955, 552] width 118 height 36
